Goal: Task Accomplishment & Management: Manage account settings

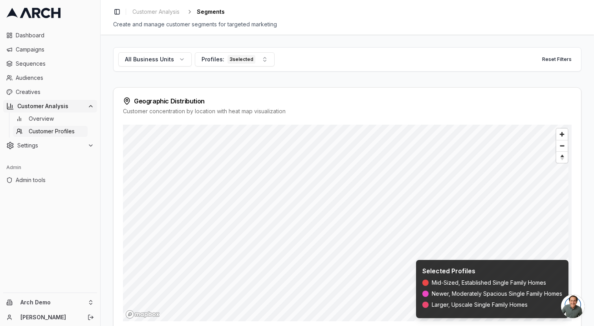
click at [68, 129] on span "Customer Profiles" at bounding box center [52, 131] width 46 height 8
click at [31, 74] on span "Audiences" at bounding box center [55, 78] width 78 height 8
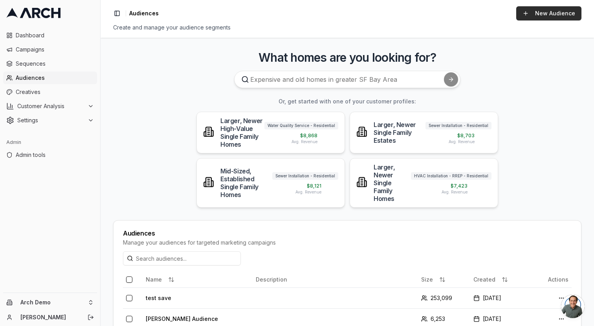
click at [544, 16] on link "New Audience" at bounding box center [548, 13] width 65 height 14
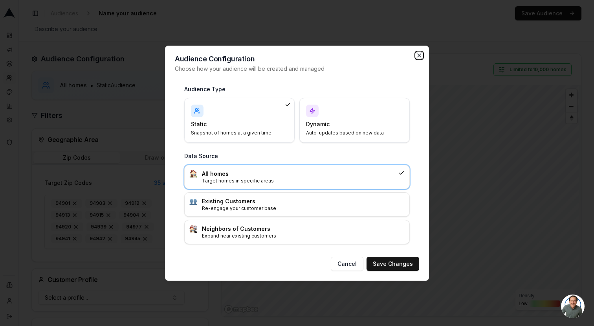
click at [420, 54] on icon "button" at bounding box center [419, 55] width 3 height 3
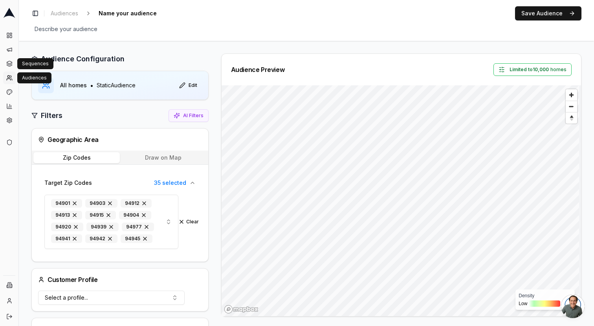
click at [8, 77] on circle at bounding box center [8, 76] width 2 height 2
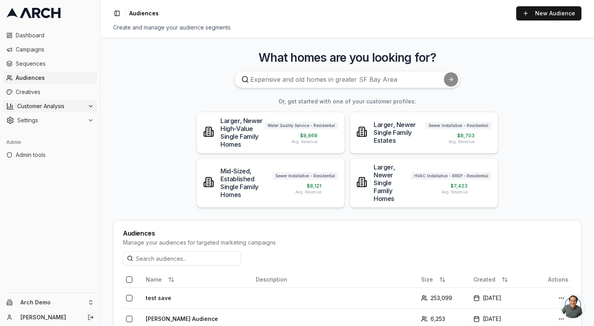
click at [36, 103] on span "Customer Analysis" at bounding box center [50, 106] width 67 height 8
click at [52, 123] on link "Overview" at bounding box center [50, 118] width 75 height 11
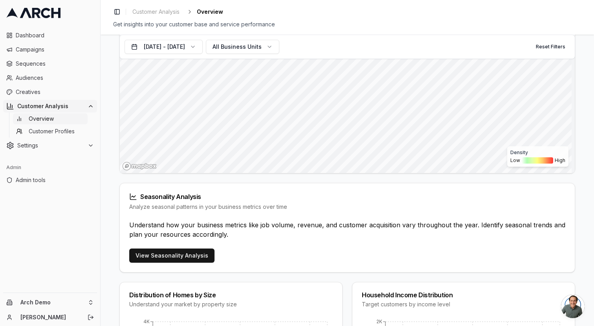
scroll to position [348, 0]
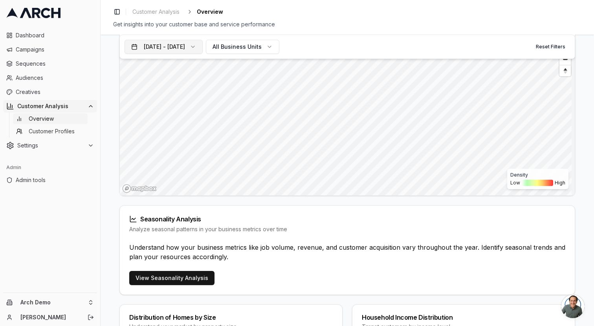
click at [194, 45] on button "Jan 1, 2024 - Dec 31, 2024" at bounding box center [164, 47] width 78 height 14
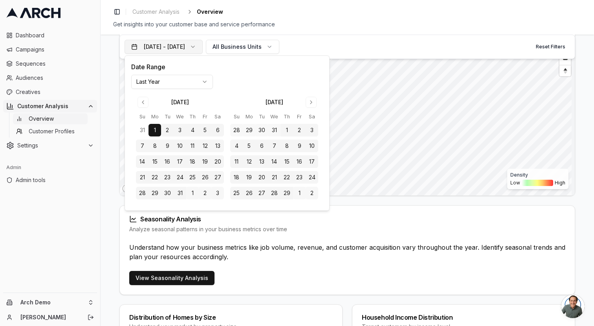
click at [203, 45] on button "Jan 1, 2024 - Dec 31, 2024" at bounding box center [164, 47] width 78 height 14
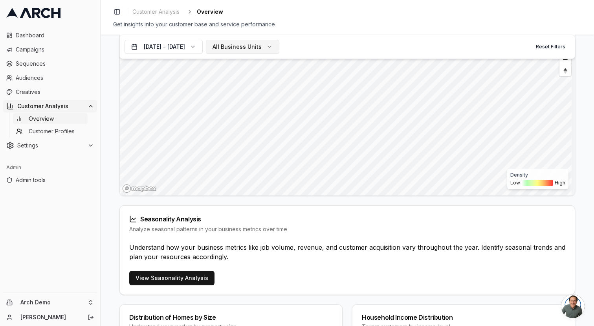
click at [262, 46] on span "All Business Units" at bounding box center [237, 47] width 49 height 8
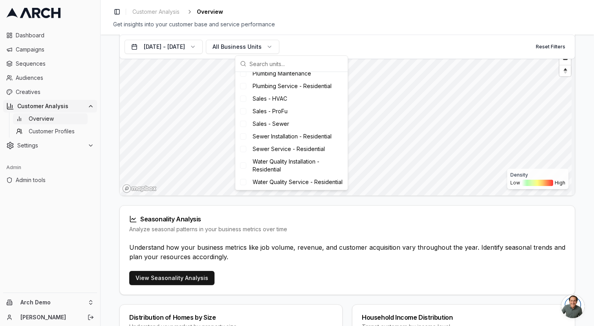
scroll to position [187, 0]
click at [349, 217] on div "Total Customers 19,606 Active in Jan 1, 2024 - Dec 31, 2024 Average Job Value $…" at bounding box center [347, 277] width 456 height 1013
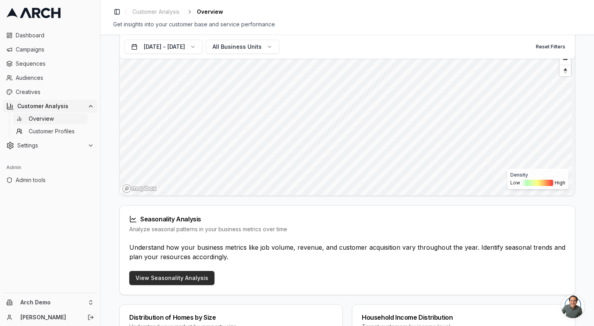
click at [183, 285] on link "View Seasonality Analysis" at bounding box center [171, 278] width 85 height 14
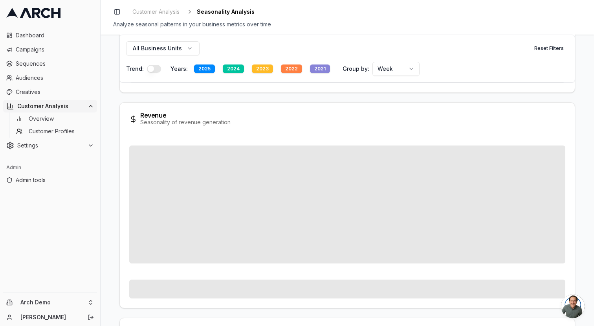
scroll to position [100, 0]
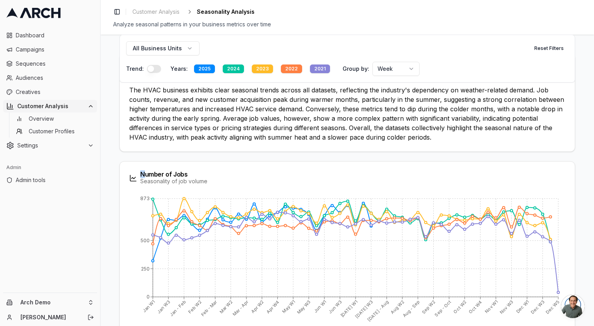
drag, startPoint x: 144, startPoint y: 174, endPoint x: 198, endPoint y: 169, distance: 53.6
click at [198, 169] on div "Number of Jobs Seasonality of job volume" at bounding box center [347, 177] width 455 height 33
click at [197, 172] on div "Number of Jobs" at bounding box center [173, 174] width 67 height 6
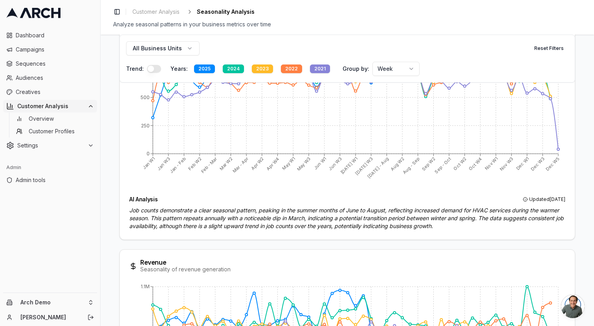
scroll to position [242, 0]
click at [49, 133] on span "Customer Profiles" at bounding box center [52, 131] width 46 height 8
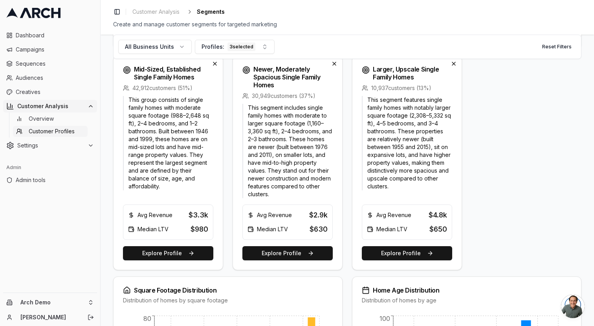
scroll to position [270, 0]
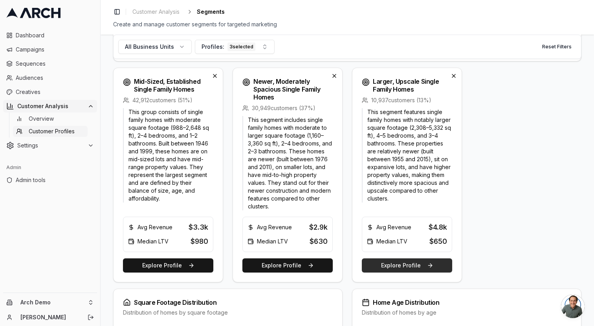
click at [418, 263] on button "Explore Profile" at bounding box center [407, 265] width 90 height 14
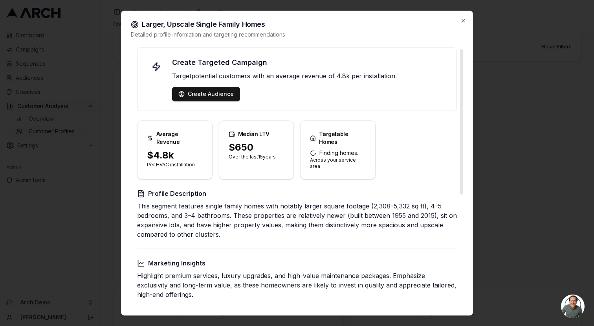
scroll to position [7, 0]
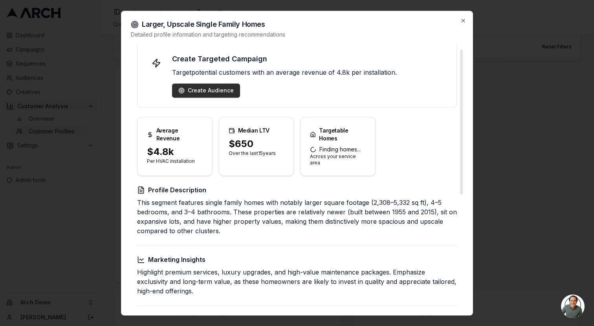
click at [203, 91] on div "Create Audience" at bounding box center [205, 90] width 55 height 8
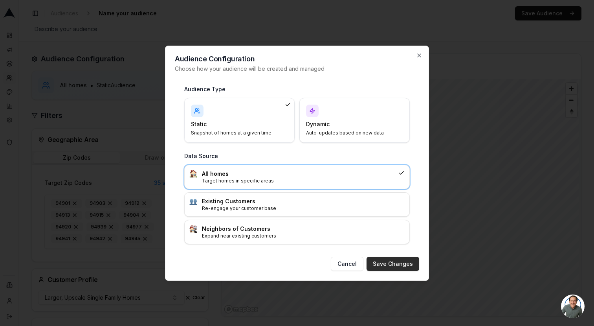
click at [387, 261] on button "Save Changes" at bounding box center [393, 264] width 53 height 14
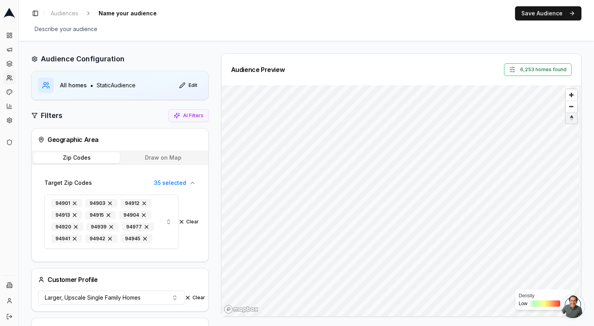
click at [567, 117] on span "Reset bearing to north" at bounding box center [571, 117] width 13 height 9
click at [156, 156] on button "Draw on Map" at bounding box center [163, 157] width 86 height 11
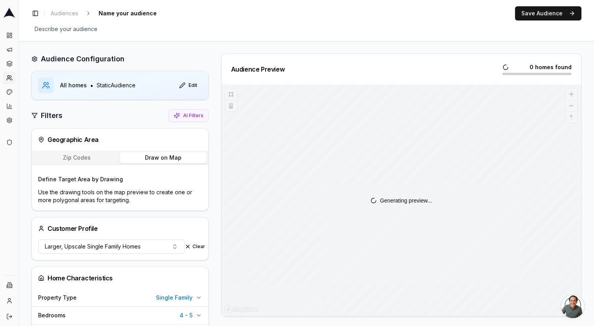
click at [378, 298] on div "Generating preview..." at bounding box center [401, 199] width 359 height 231
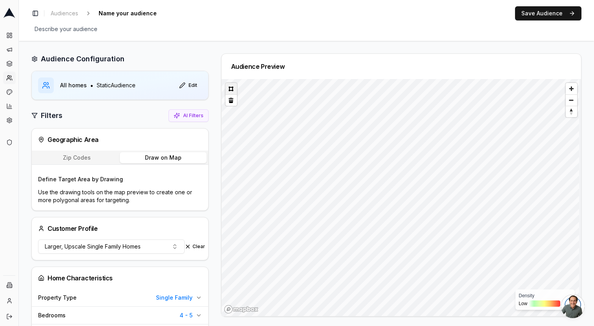
click at [229, 86] on button at bounding box center [231, 88] width 11 height 11
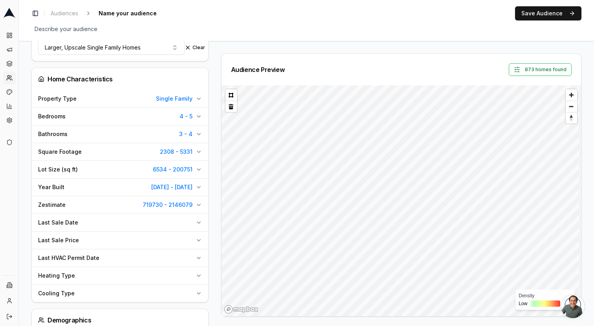
scroll to position [222, 0]
click at [196, 117] on icon "button" at bounding box center [199, 115] width 6 height 6
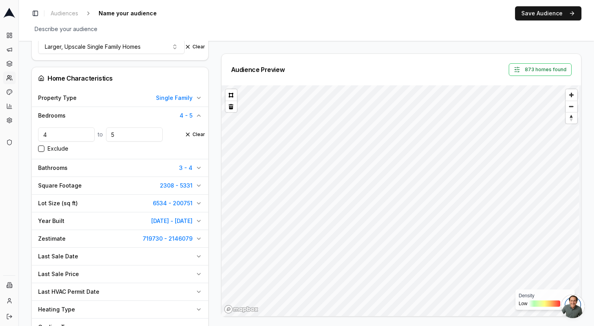
drag, startPoint x: 128, startPoint y: 135, endPoint x: 95, endPoint y: 133, distance: 33.1
click at [95, 133] on div "4 to 5" at bounding box center [111, 134] width 147 height 14
type input "4"
click at [78, 134] on input "4" at bounding box center [66, 134] width 57 height 14
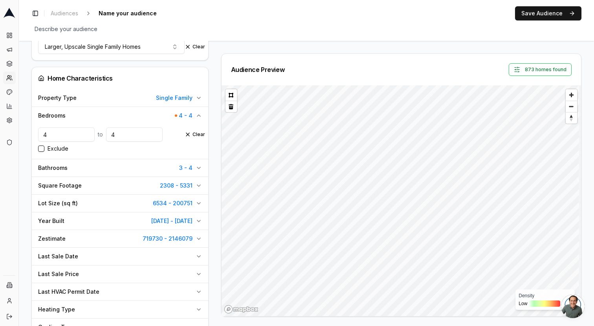
click at [78, 134] on input "4" at bounding box center [66, 134] width 57 height 14
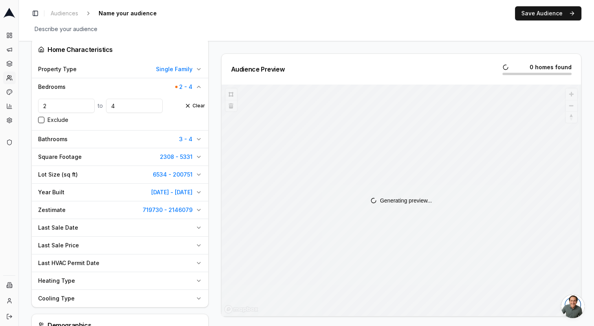
scroll to position [252, 0]
type input "2"
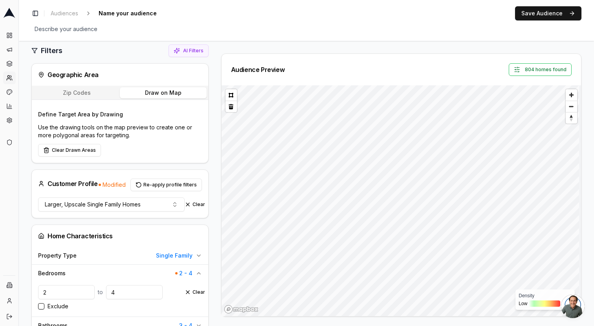
scroll to position [64, 0]
click at [8, 76] on icon at bounding box center [9, 78] width 6 height 6
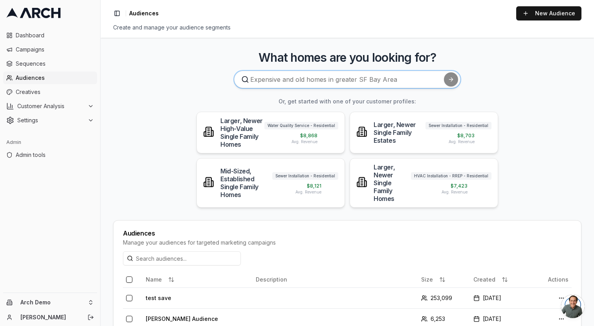
click at [290, 83] on input at bounding box center [347, 79] width 226 height 17
type input "find all existing customers with 3-5 rooms"
click at [444, 72] on button "submit" at bounding box center [451, 79] width 14 height 14
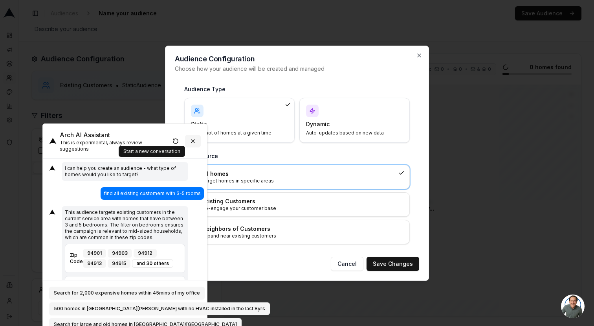
click at [192, 139] on button at bounding box center [193, 141] width 16 height 13
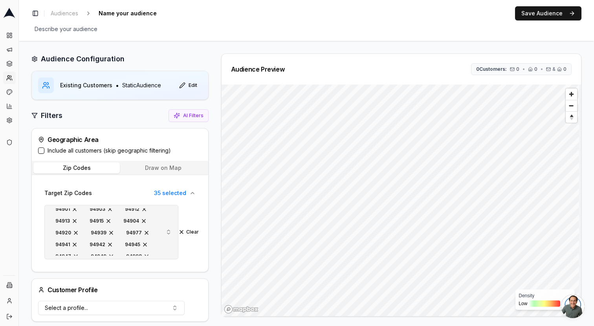
scroll to position [6, 0]
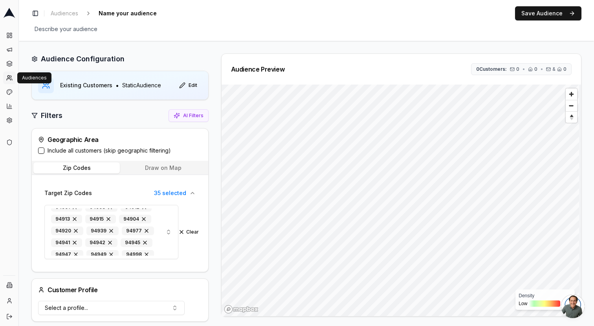
click at [9, 75] on circle at bounding box center [8, 76] width 2 height 2
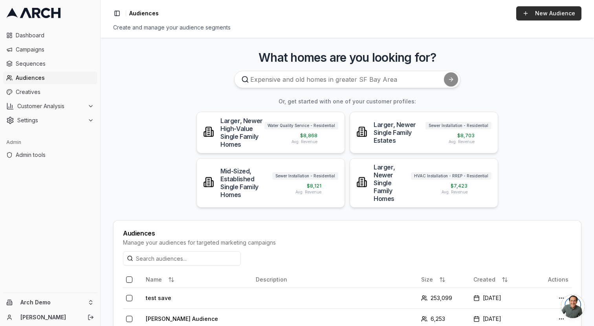
click at [548, 16] on link "New Audience" at bounding box center [548, 13] width 65 height 14
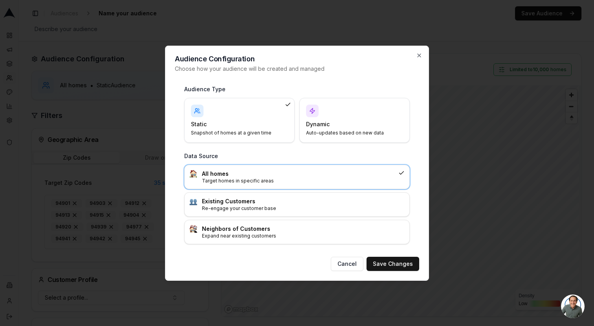
click at [346, 121] on h4 "Dynamic" at bounding box center [350, 124] width 88 height 8
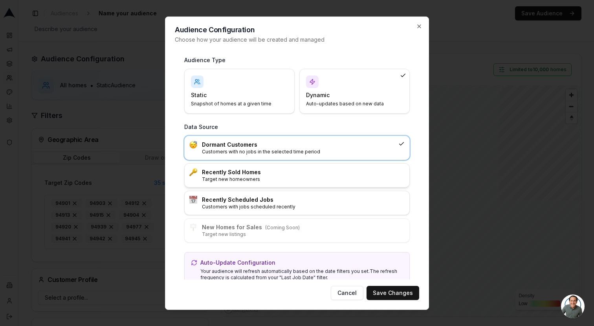
click at [275, 174] on h3 "Recently Sold Homes" at bounding box center [303, 172] width 203 height 8
click at [296, 154] on p "Customers with no jobs in the selected time period" at bounding box center [303, 151] width 203 height 6
click at [418, 27] on icon "button" at bounding box center [419, 25] width 3 height 3
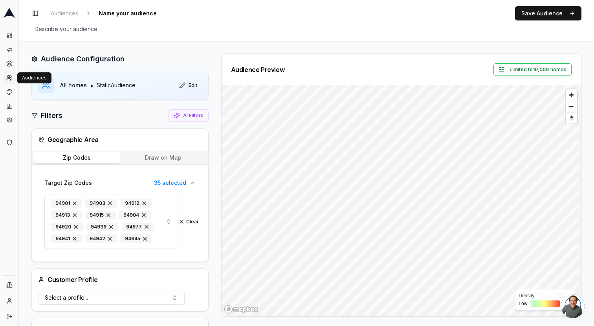
click at [7, 75] on icon at bounding box center [9, 78] width 6 height 6
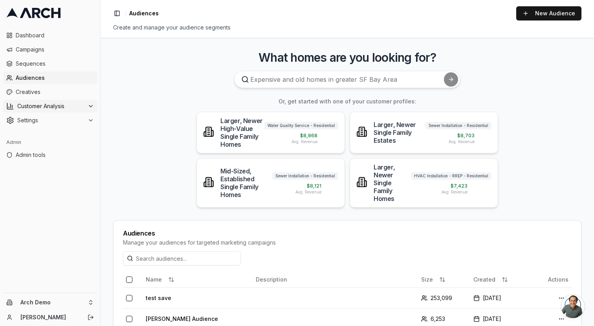
click at [31, 103] on span "Customer Analysis" at bounding box center [50, 106] width 67 height 8
click at [47, 130] on span "Customer Profiles" at bounding box center [52, 131] width 46 height 8
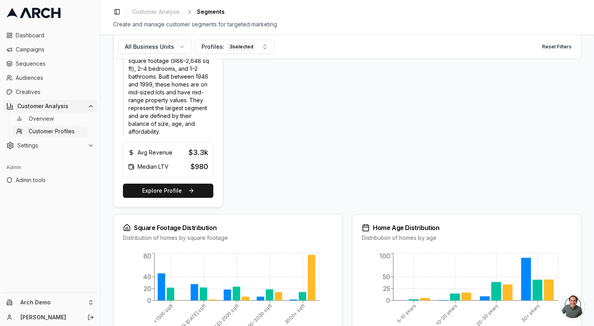
scroll to position [335, 0]
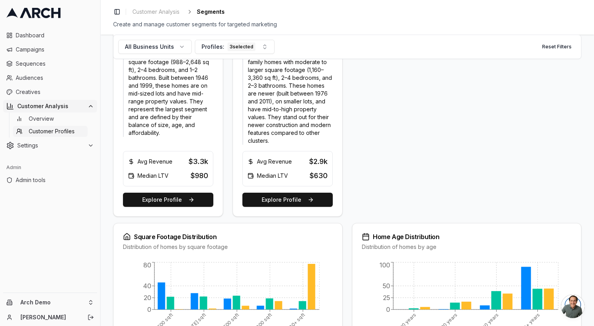
drag, startPoint x: 168, startPoint y: 189, endPoint x: 164, endPoint y: 190, distance: 4.1
click at [168, 189] on div "This group consists of single family homes with moderate square footage (988–2,…" at bounding box center [168, 124] width 90 height 164
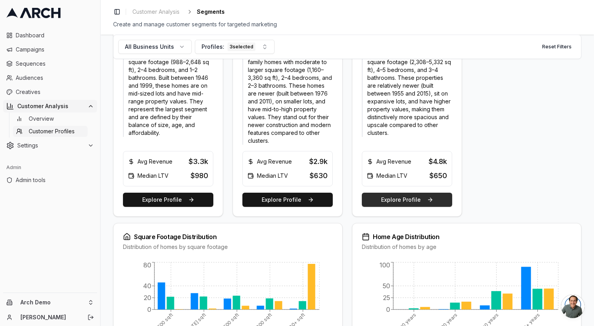
click at [410, 204] on button "Explore Profile" at bounding box center [407, 200] width 90 height 14
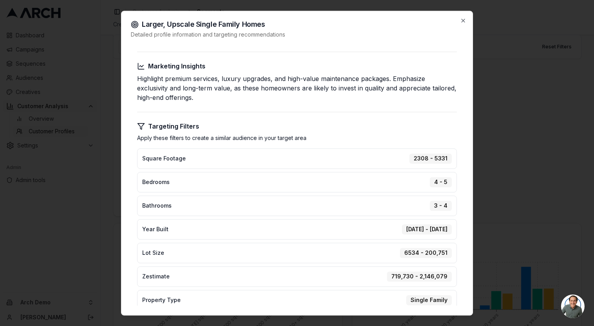
scroll to position [210, 0]
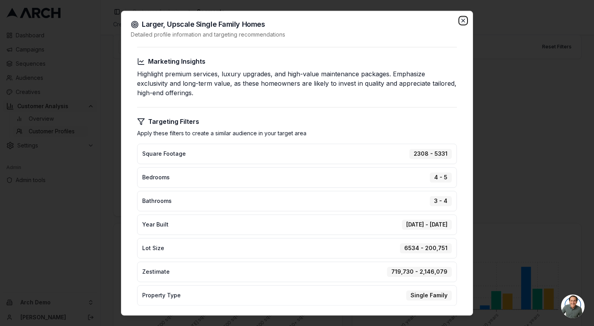
click at [464, 19] on icon "button" at bounding box center [463, 20] width 3 height 3
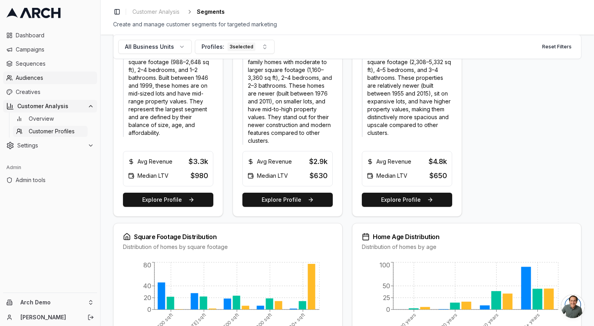
click at [34, 75] on span "Audiences" at bounding box center [55, 78] width 78 height 8
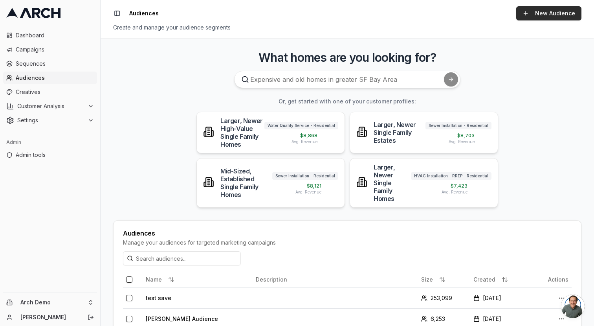
click at [546, 18] on link "New Audience" at bounding box center [548, 13] width 65 height 14
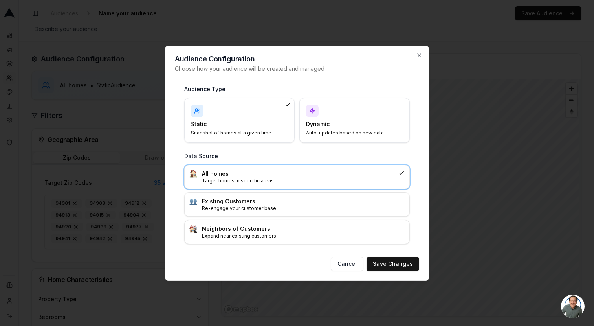
click at [372, 124] on h4 "Dynamic" at bounding box center [350, 124] width 88 height 8
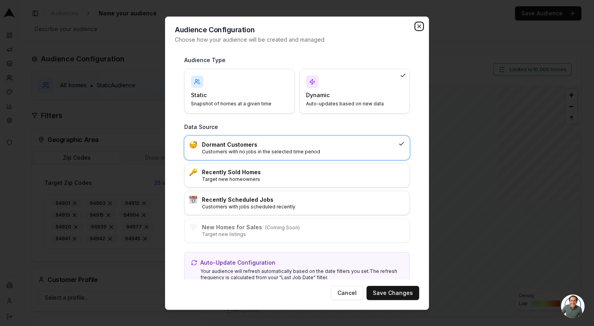
click at [418, 24] on icon "button" at bounding box center [419, 25] width 3 height 3
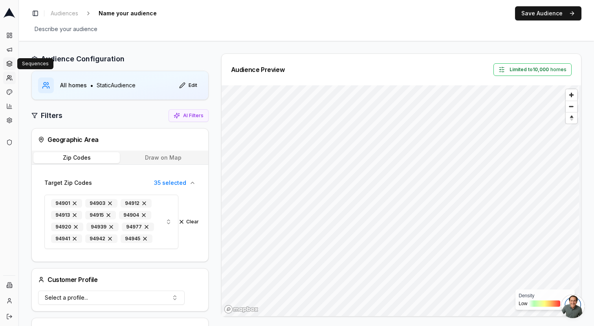
click at [12, 62] on icon at bounding box center [9, 62] width 5 height 3
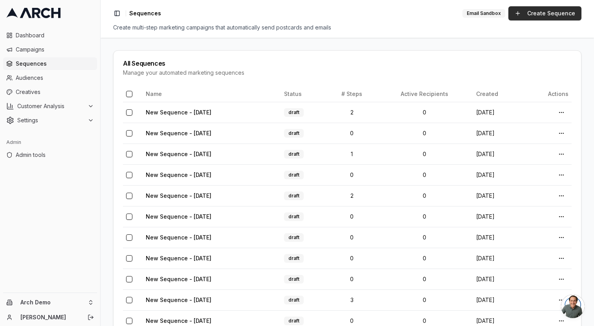
click at [539, 16] on link "Create Sequence" at bounding box center [544, 13] width 73 height 14
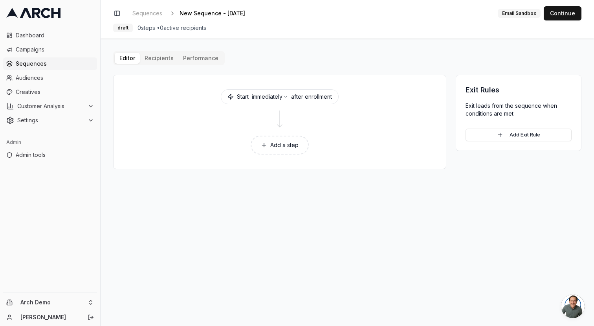
click at [282, 148] on button "Add a step" at bounding box center [280, 145] width 58 height 19
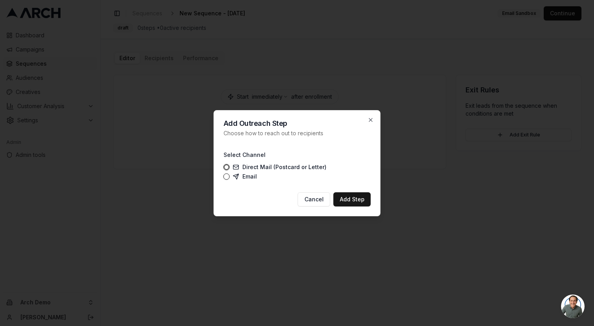
click at [261, 167] on label "Direct Mail (Postcard or Letter)" at bounding box center [280, 167] width 94 height 6
click at [230, 167] on button "Direct Mail (Postcard or Letter)" at bounding box center [227, 167] width 6 height 6
click at [345, 199] on button "Add Step" at bounding box center [352, 199] width 37 height 14
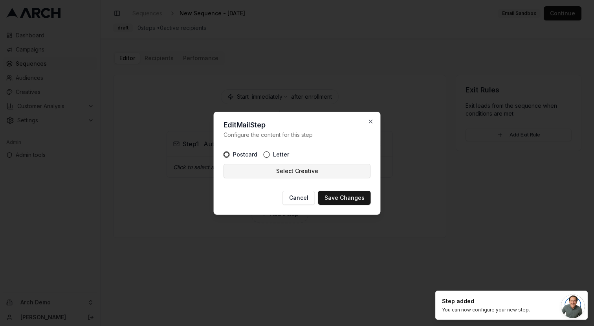
click at [278, 170] on button "Select Creative" at bounding box center [297, 171] width 147 height 14
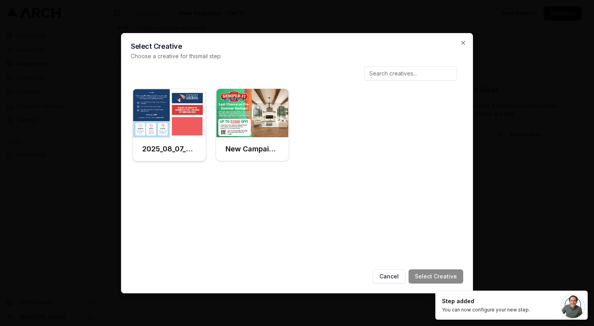
click at [182, 126] on img at bounding box center [169, 113] width 73 height 49
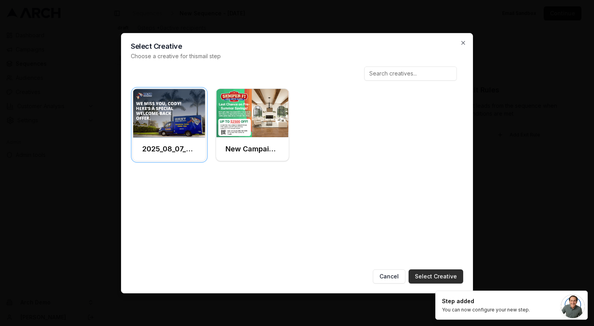
click at [427, 275] on button "Select Creative" at bounding box center [436, 276] width 55 height 14
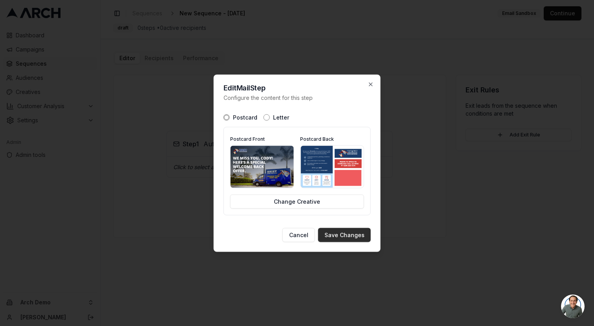
click at [345, 238] on button "Save Changes" at bounding box center [344, 234] width 53 height 14
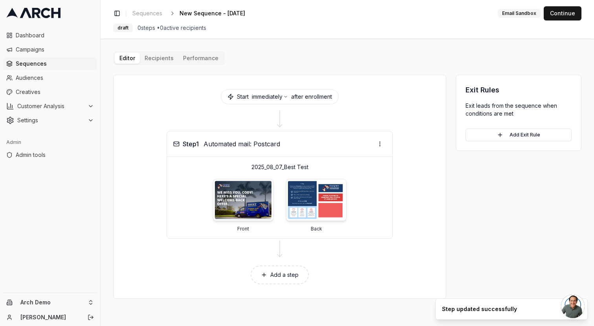
click at [268, 276] on button "Add a step" at bounding box center [280, 274] width 58 height 19
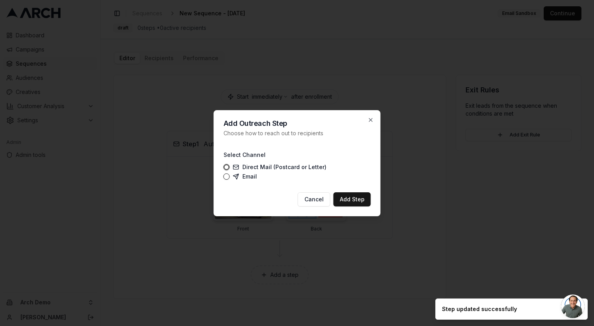
click at [251, 175] on label "Email" at bounding box center [245, 176] width 24 height 6
click at [230, 175] on button "Email" at bounding box center [227, 176] width 6 height 6
click at [359, 202] on button "Add Step" at bounding box center [352, 199] width 37 height 14
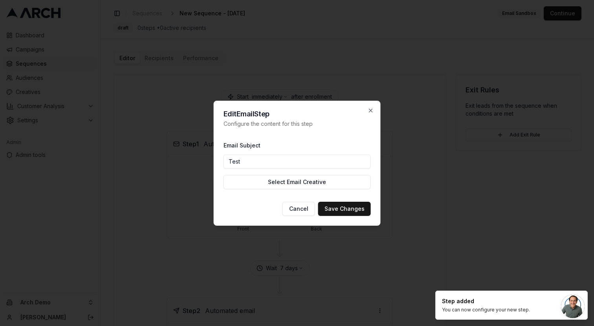
type input "Test"
click at [343, 207] on button "Save Changes" at bounding box center [344, 209] width 53 height 14
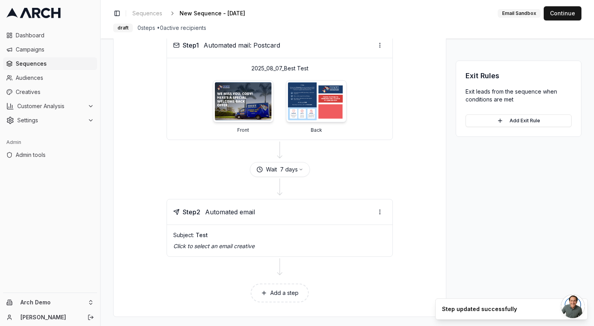
scroll to position [102, 0]
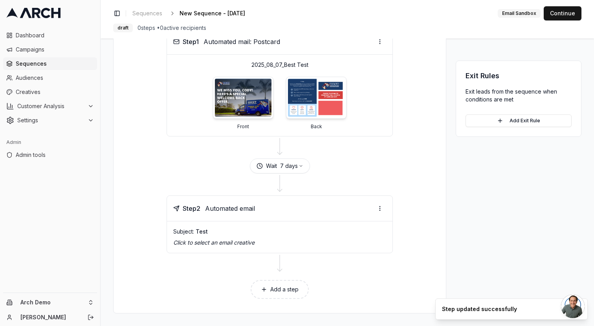
click at [276, 167] on div "Wait 7 days" at bounding box center [280, 165] width 60 height 15
click at [282, 167] on button "7 days" at bounding box center [291, 166] width 23 height 8
drag, startPoint x: 281, startPoint y: 185, endPoint x: 243, endPoint y: 180, distance: 38.9
click at [243, 180] on body "Dashboard Campaigns Sequences Audiences Creatives Customer Analysis Settings Ad…" at bounding box center [297, 163] width 594 height 326
type input "30"
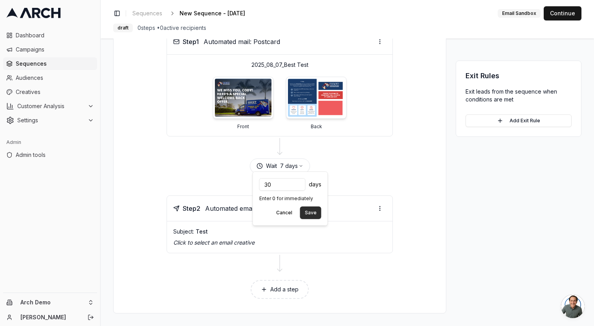
click at [310, 209] on button "Save" at bounding box center [310, 212] width 21 height 13
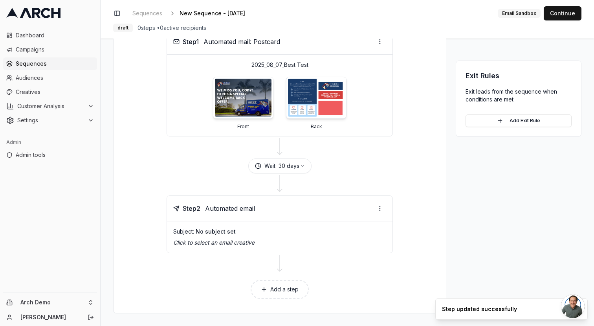
click at [285, 286] on button "Add a step" at bounding box center [280, 289] width 58 height 19
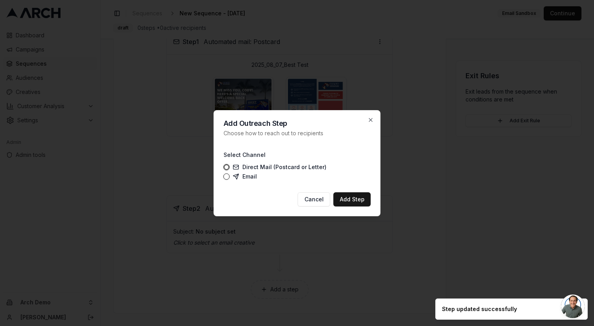
click at [244, 176] on label "Email" at bounding box center [245, 176] width 24 height 6
click at [230, 176] on button "Email" at bounding box center [227, 176] width 6 height 6
click at [350, 199] on button "Add Step" at bounding box center [352, 199] width 37 height 14
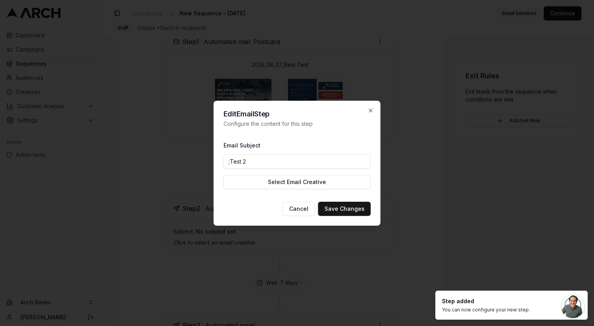
type input ";Test 2"
click at [342, 204] on button "Save Changes" at bounding box center [344, 209] width 53 height 14
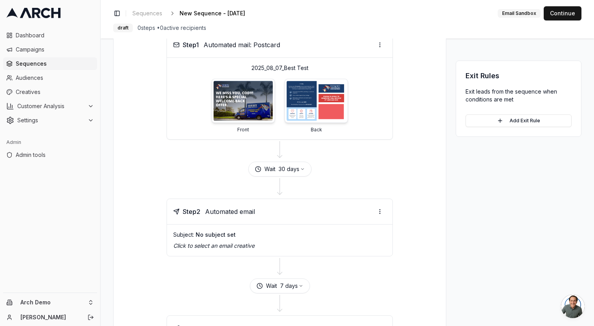
scroll to position [0, 0]
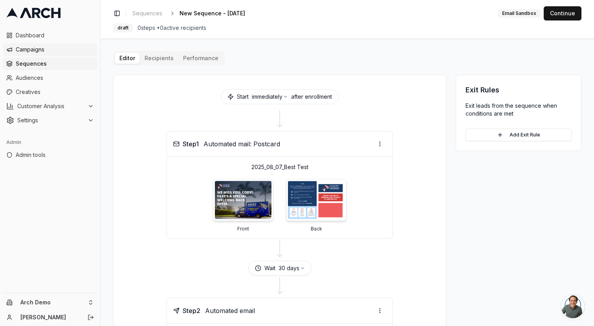
click at [28, 49] on span "Campaigns" at bounding box center [55, 50] width 78 height 8
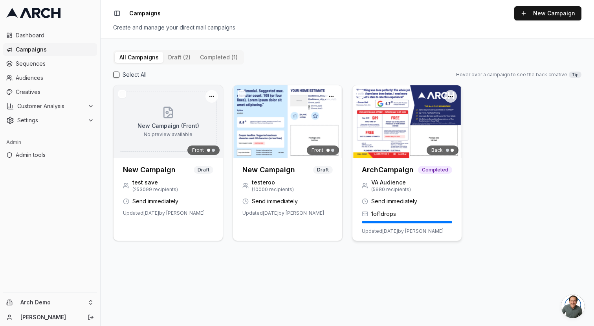
click at [393, 171] on h3 "ArchCampaign" at bounding box center [388, 169] width 52 height 11
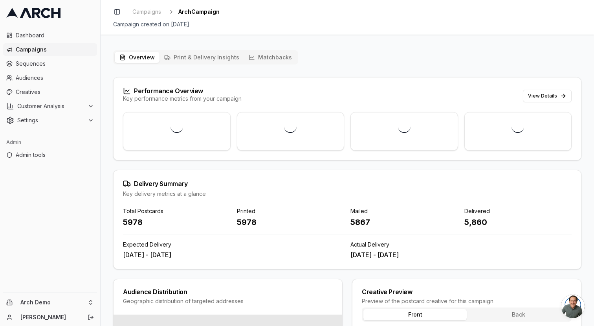
click at [262, 58] on button "Matchbacks" at bounding box center [270, 57] width 53 height 11
click at [262, 53] on button "Matchbacks" at bounding box center [270, 57] width 53 height 11
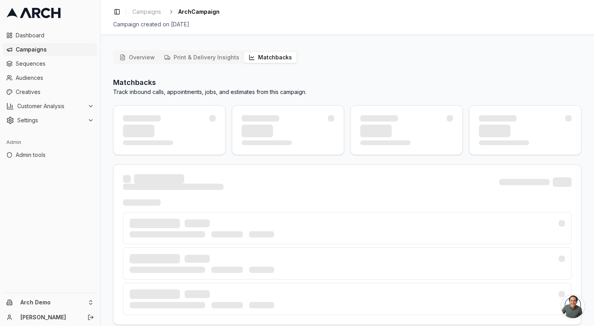
scroll to position [1, 0]
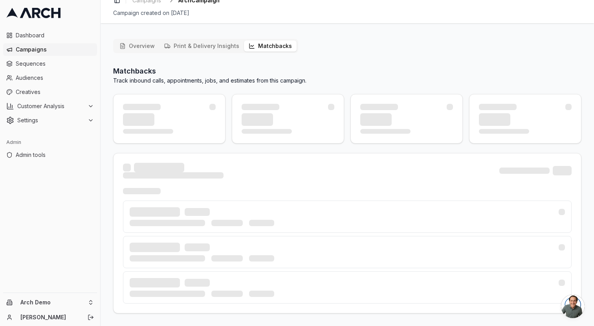
scroll to position [11, 0]
click at [273, 37] on div "Overview Print & Delivery Insights Matchbacks Matchbacks Track inbound calls, a…" at bounding box center [347, 179] width 493 height 293
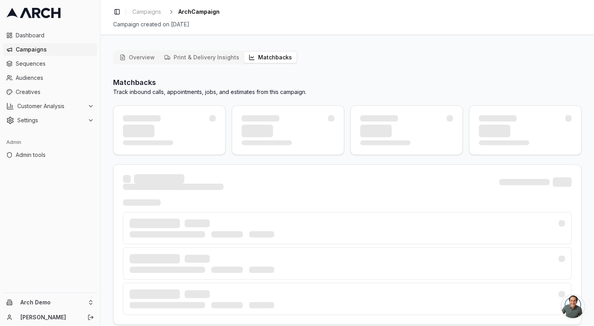
click at [268, 57] on button "Matchbacks" at bounding box center [270, 57] width 53 height 11
click at [29, 79] on span "Audiences" at bounding box center [55, 78] width 78 height 8
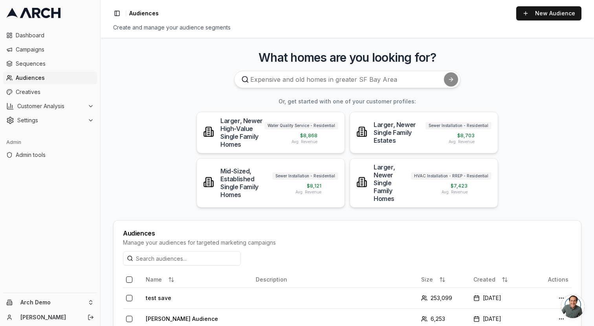
click at [574, 311] on span "Open chat" at bounding box center [573, 306] width 24 height 24
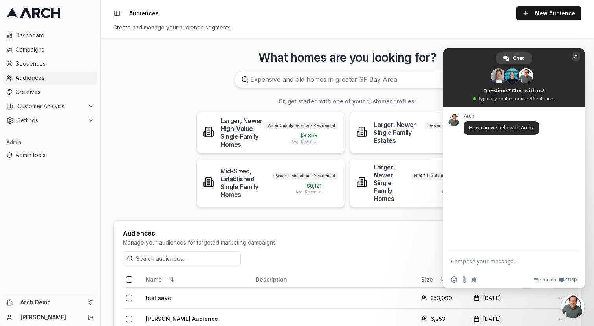
click at [573, 55] on span "Close chat" at bounding box center [576, 56] width 8 height 8
